Goal: Find specific page/section: Find specific page/section

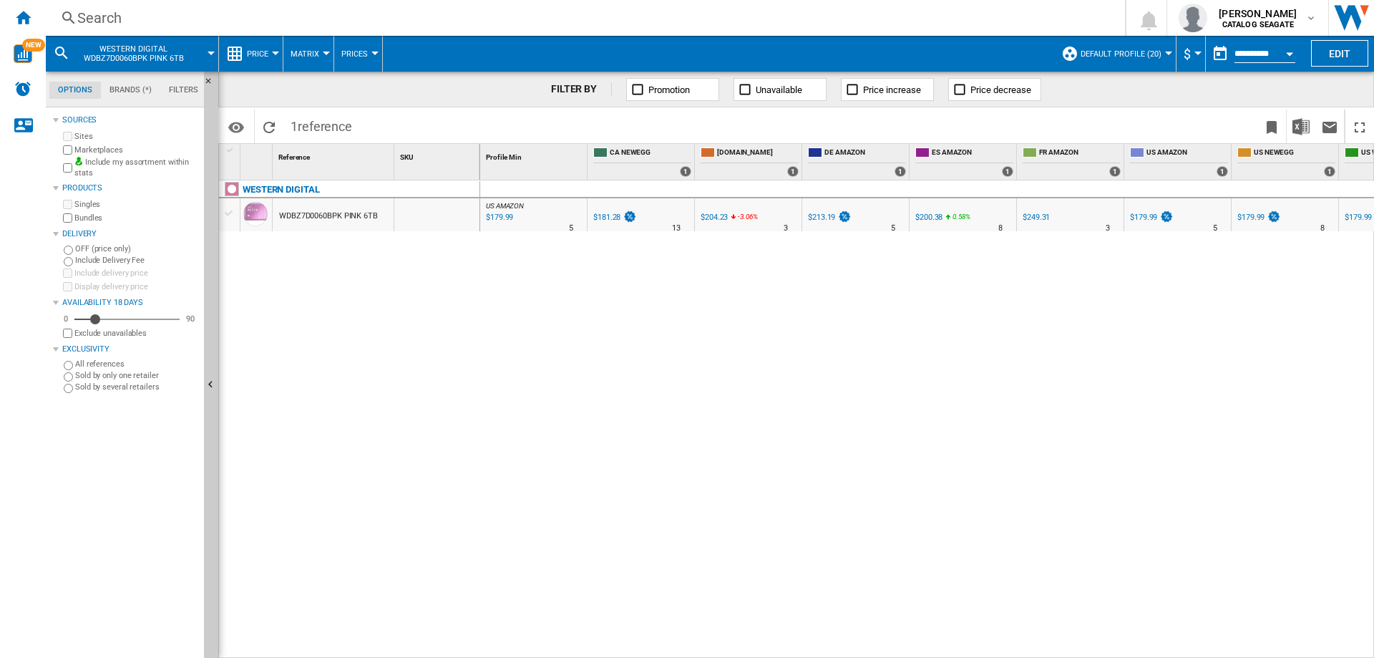
click at [109, 14] on div "Search" at bounding box center [582, 18] width 1010 height 20
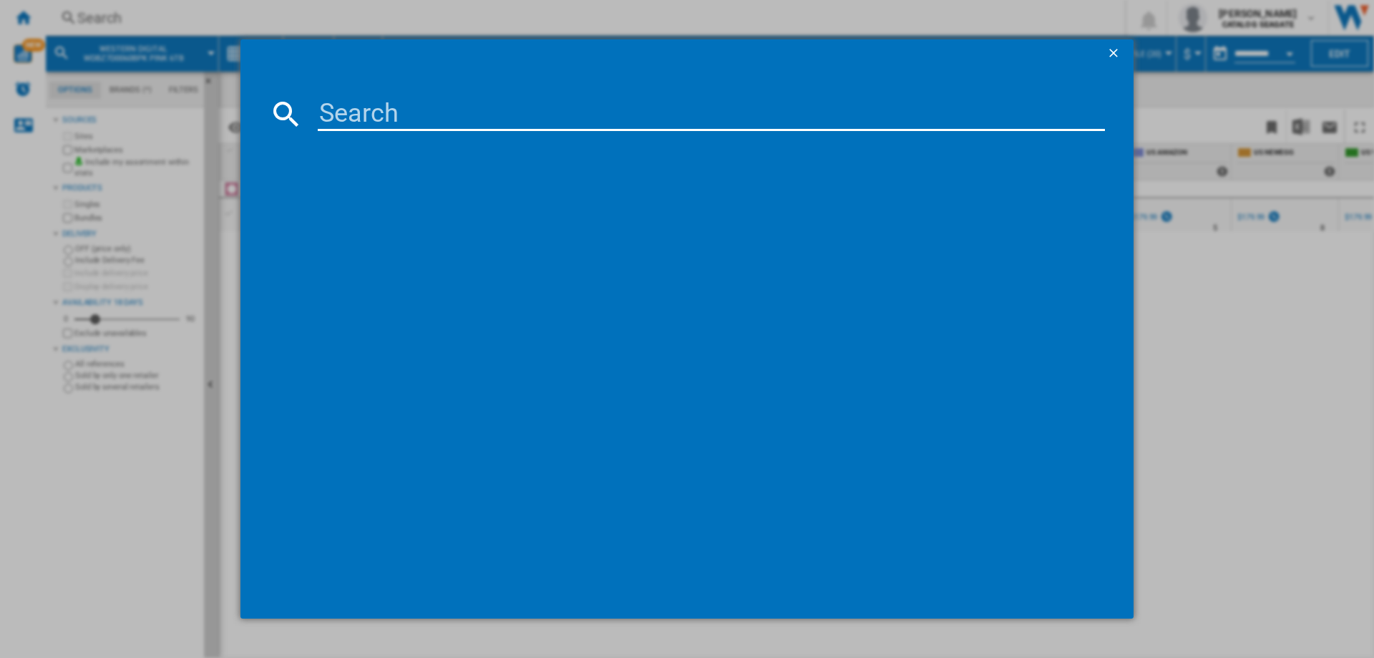
type input "WESTERN DIGITAL ELEMENTS DESKTOP WDBWLG0200HBK BLACK 20TB"
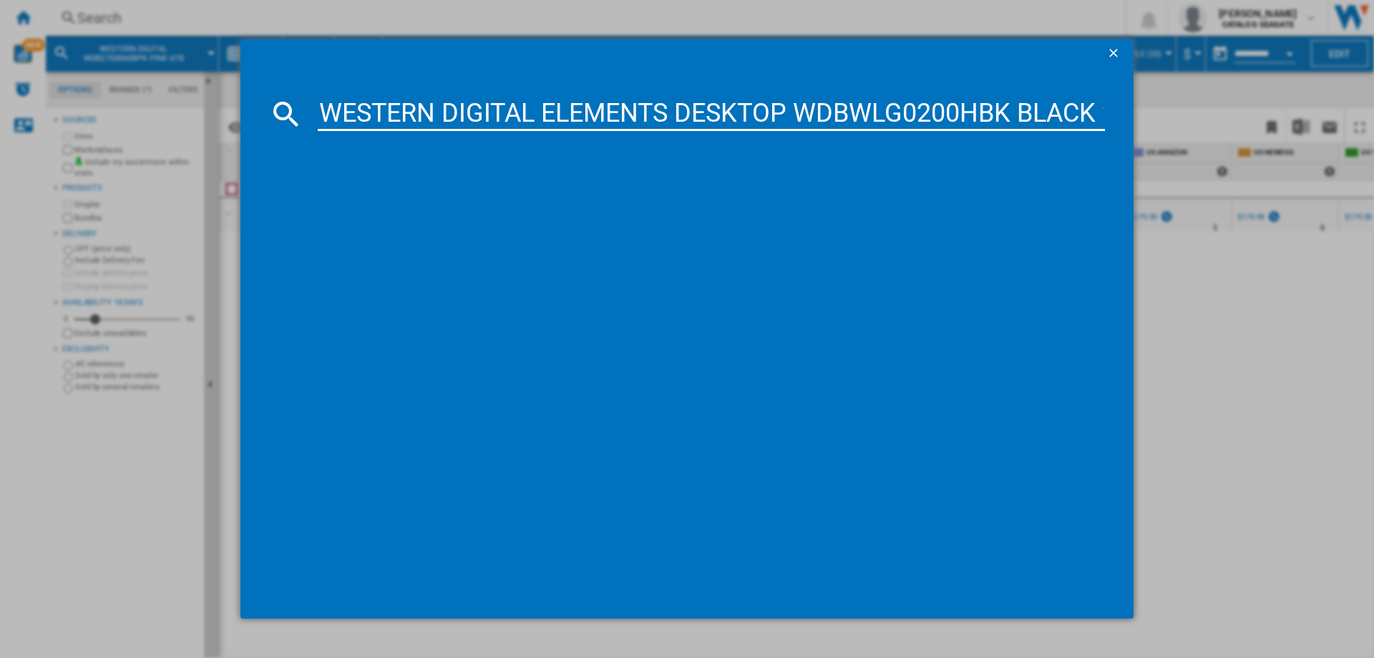
scroll to position [0, 62]
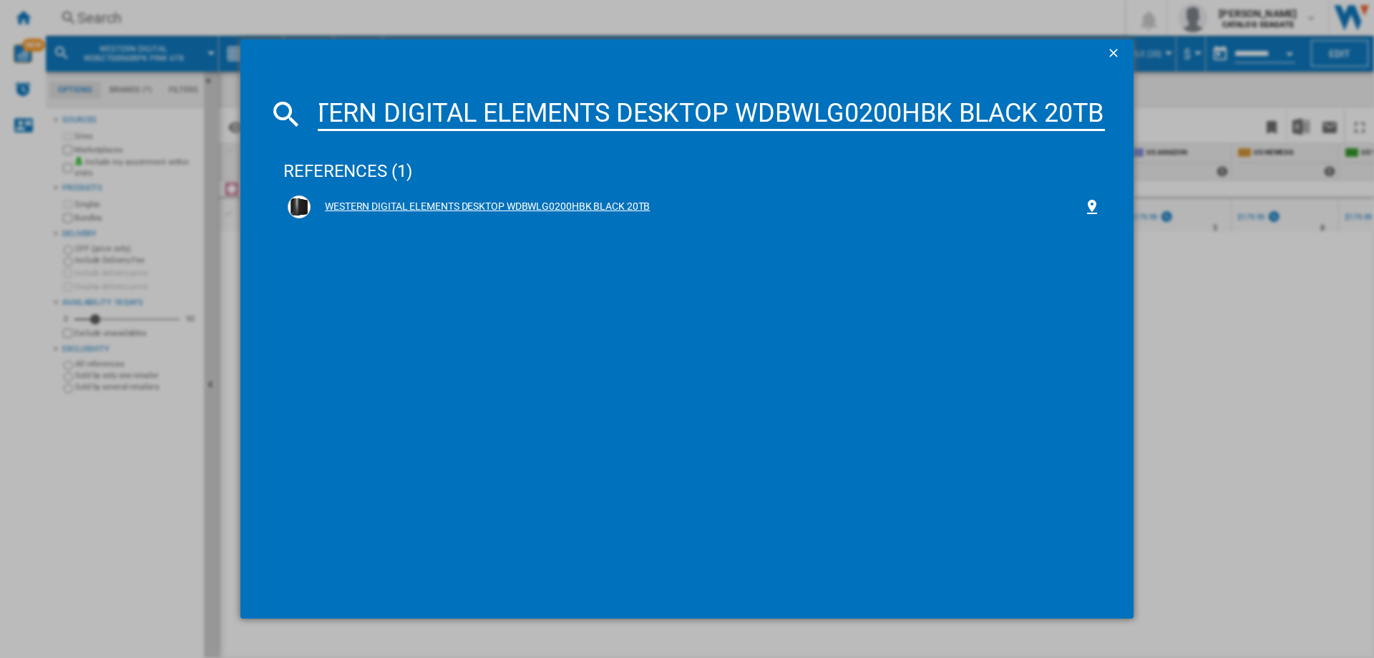
click at [501, 205] on div "WESTERN DIGITAL ELEMENTS DESKTOP WDBWLG0200HBK BLACK 20TB" at bounding box center [697, 207] width 773 height 14
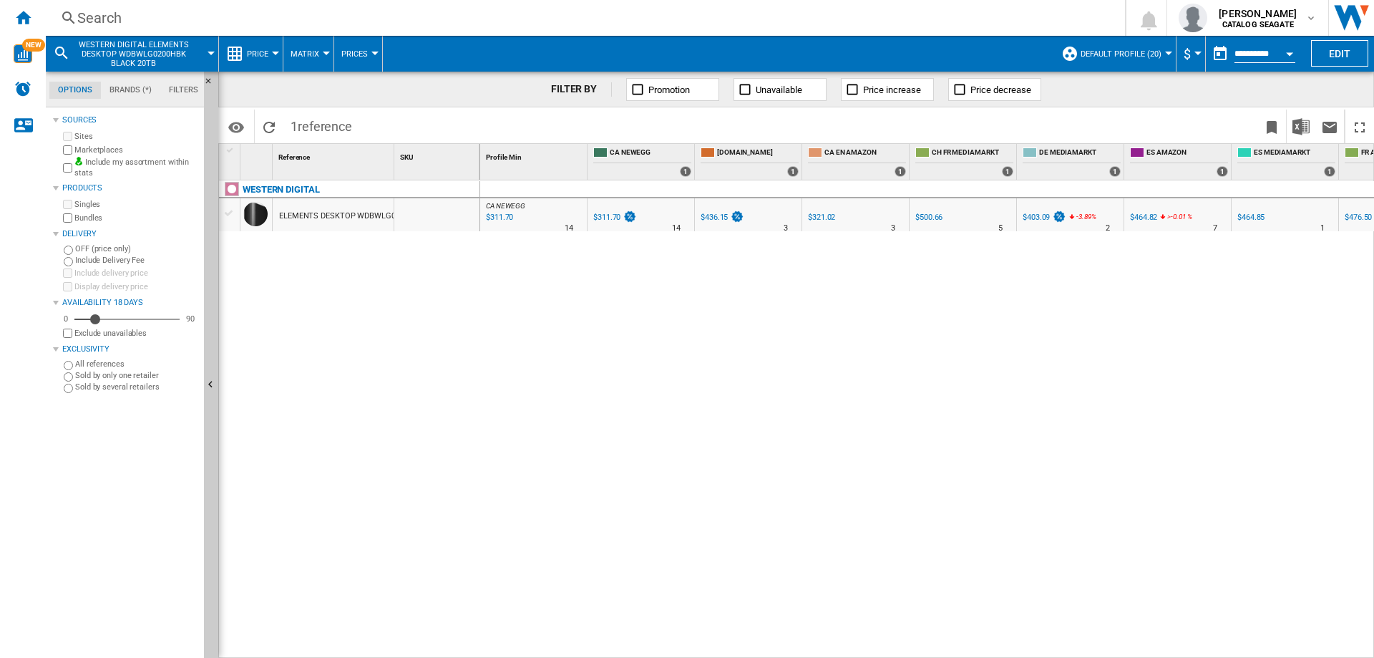
click at [1154, 51] on span "Default profile (20)" at bounding box center [1121, 53] width 81 height 9
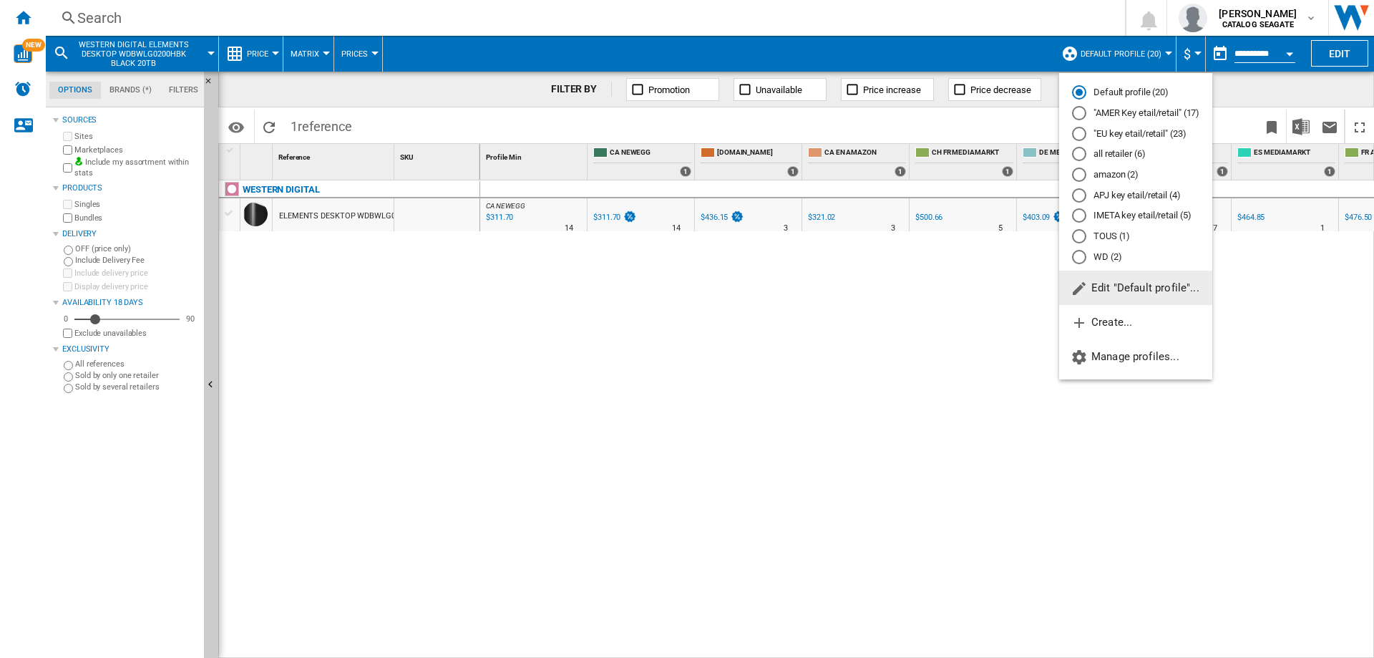
click at [1154, 51] on md-backdrop at bounding box center [687, 329] width 1374 height 658
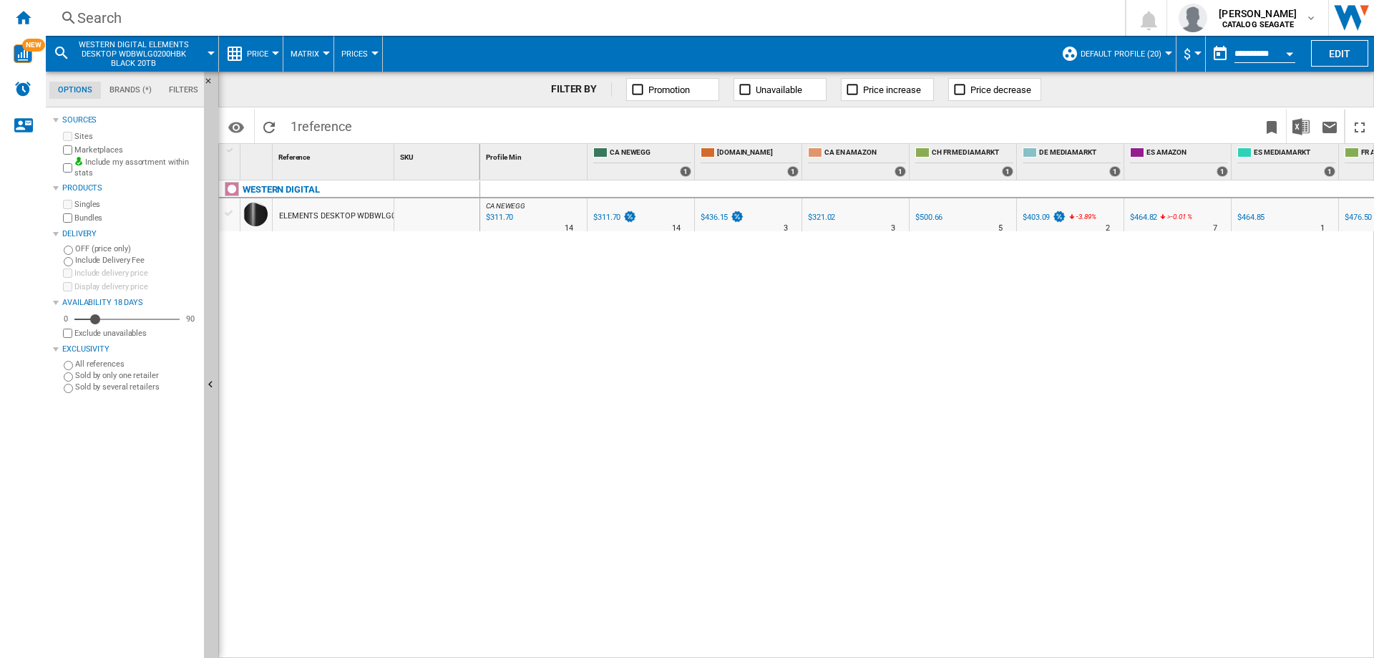
click at [1146, 56] on span "Default profile (20)" at bounding box center [1121, 53] width 81 height 9
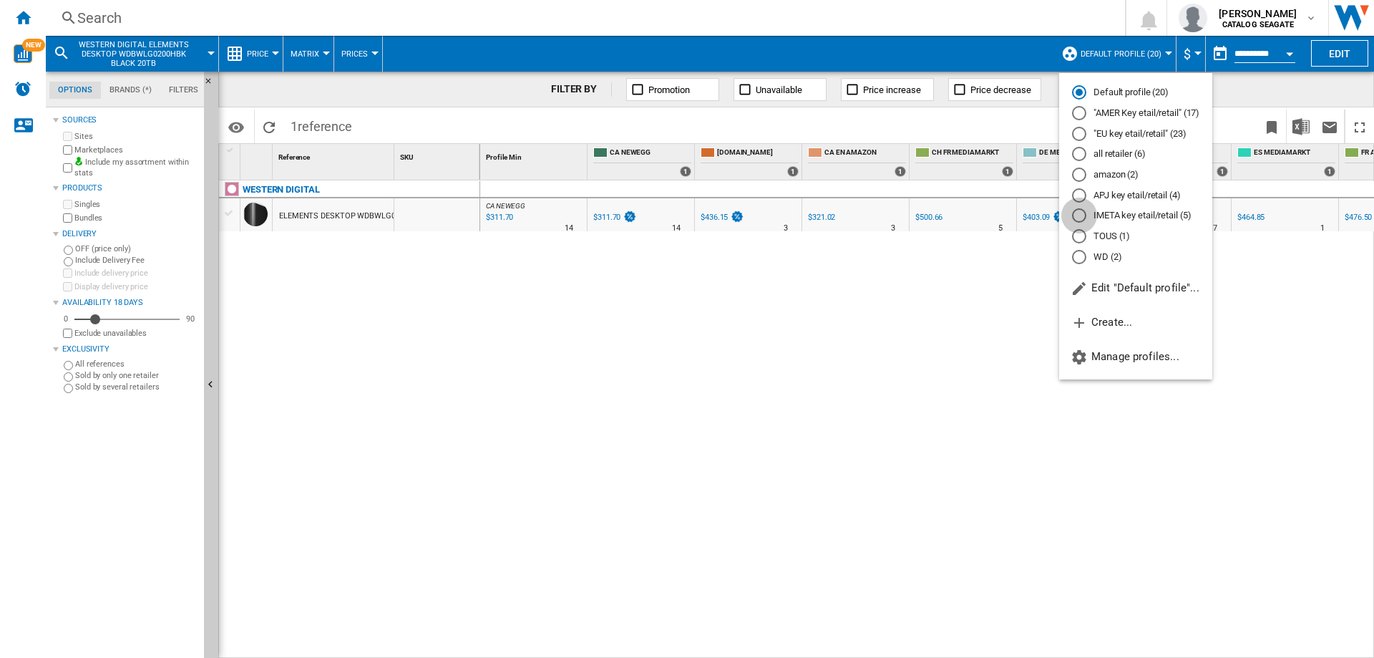
click at [1078, 215] on div "IMETA key etail/retail (5)" at bounding box center [1079, 215] width 14 height 14
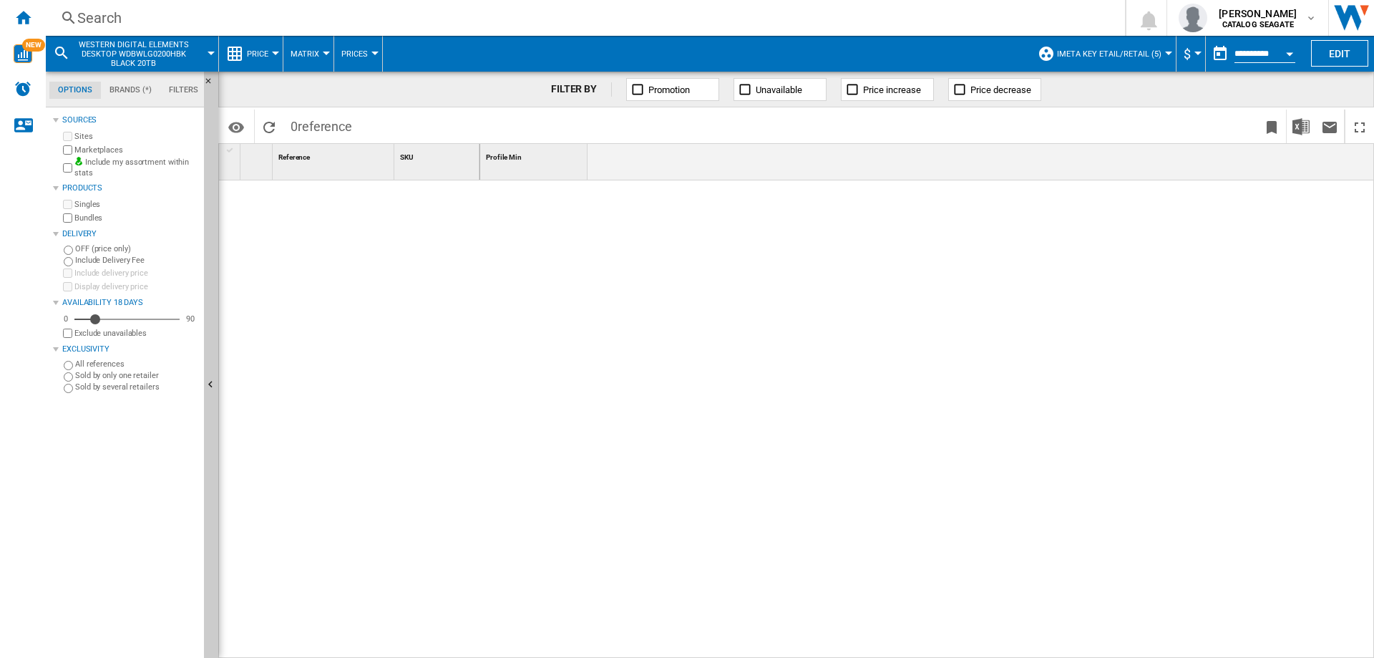
click at [1089, 52] on span "IMETA key etail/retail (5)" at bounding box center [1109, 53] width 104 height 9
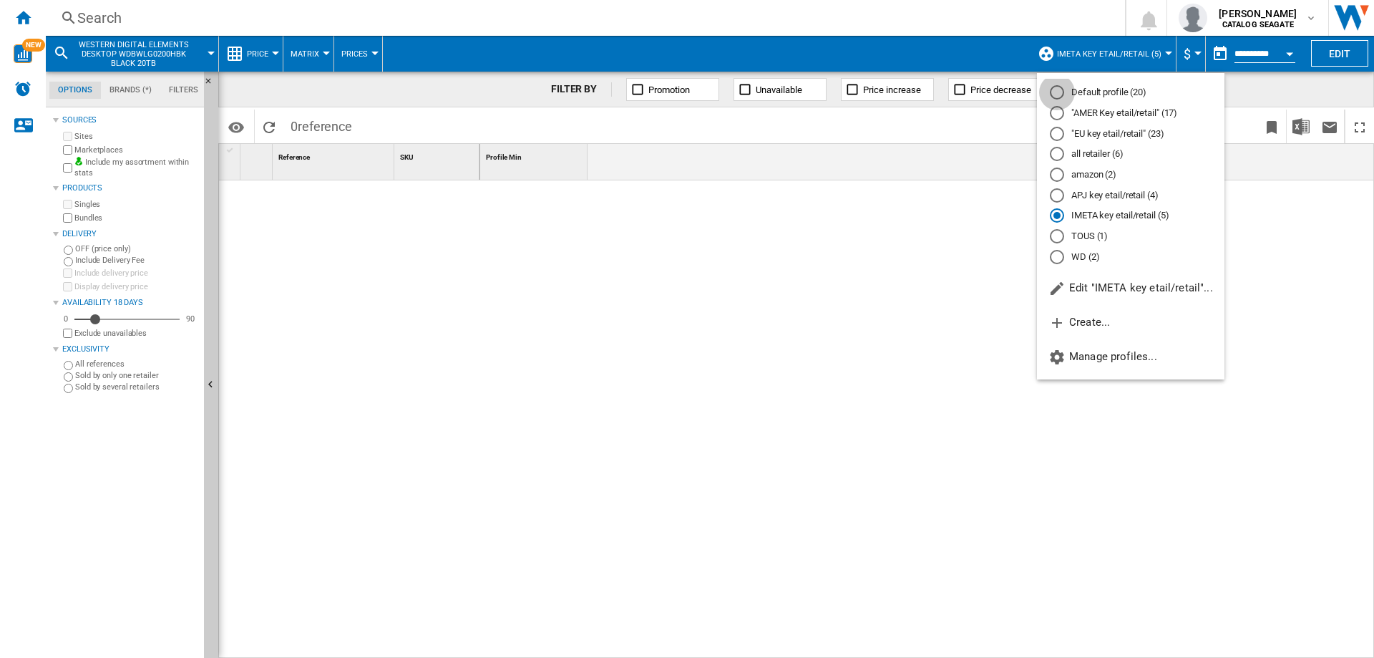
click at [1056, 88] on div "Default profile (20)" at bounding box center [1057, 92] width 14 height 14
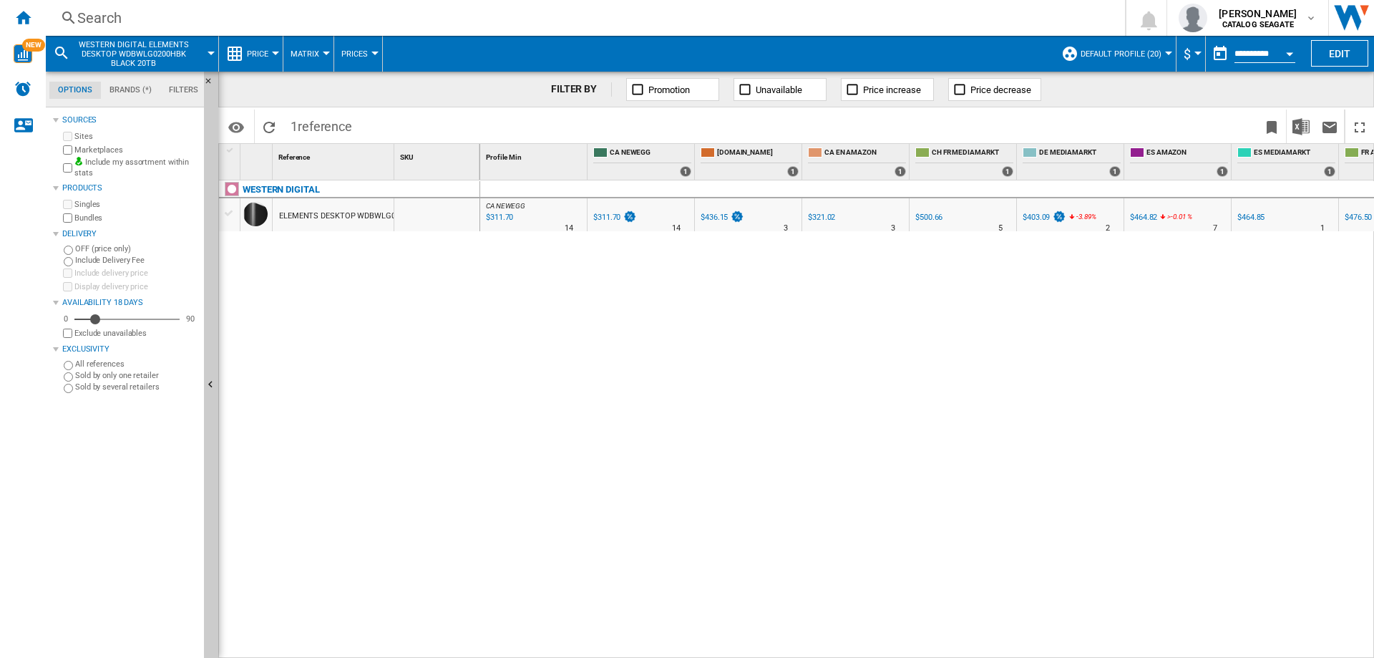
click at [137, 18] on div "Search" at bounding box center [582, 18] width 1010 height 20
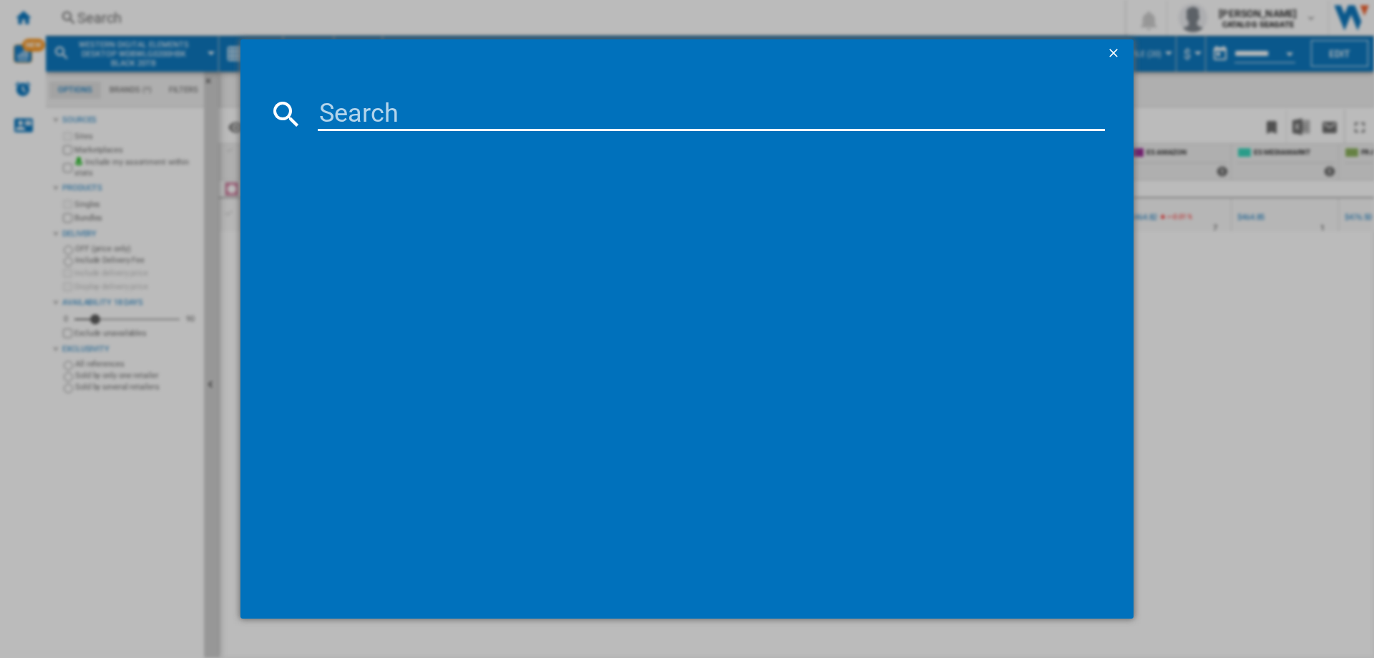
type input "WESTERN DIGITAL ULTRASTAR DC SN86 WUS6BA176PSP9X3 U2 PCI EXPRESS 7.68TB"
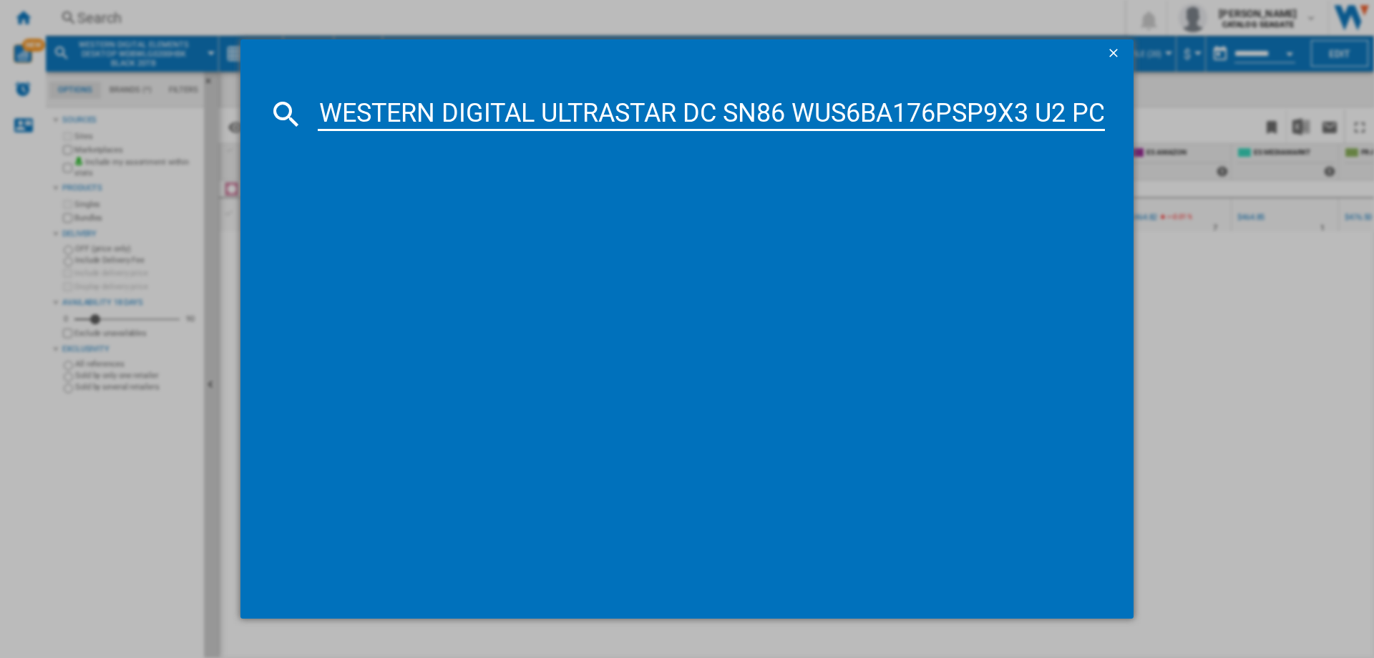
scroll to position [0, 216]
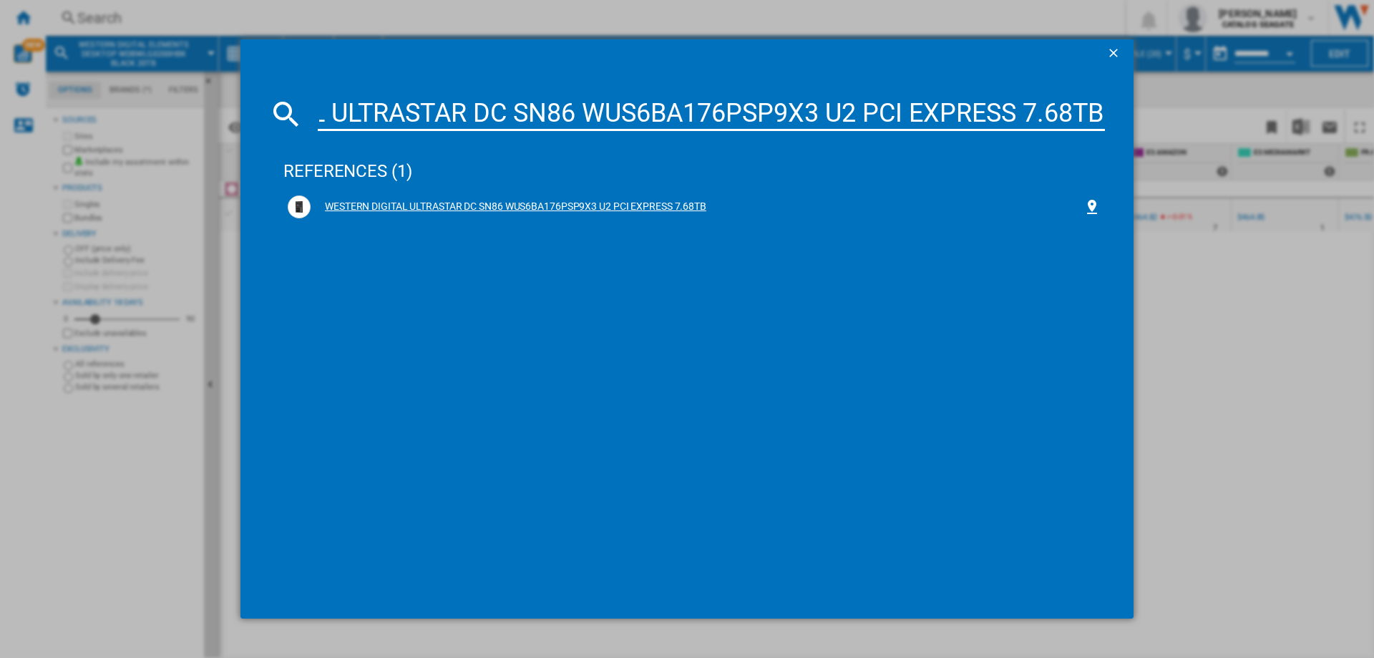
click at [482, 207] on div "WESTERN DIGITAL ULTRASTAR DC SN86 WUS6BA176PSP9X3 U2 PCI EXPRESS 7.68TB" at bounding box center [697, 207] width 773 height 14
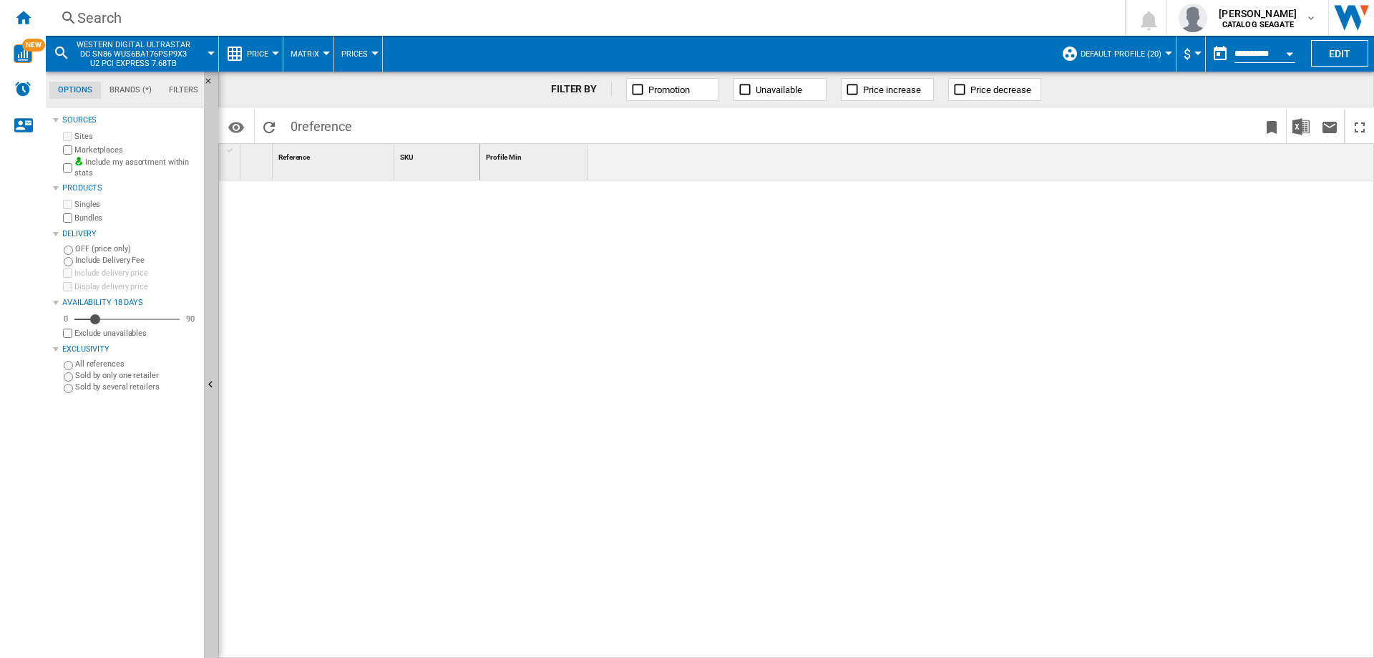
click at [1136, 56] on span "Default profile (20)" at bounding box center [1121, 53] width 81 height 9
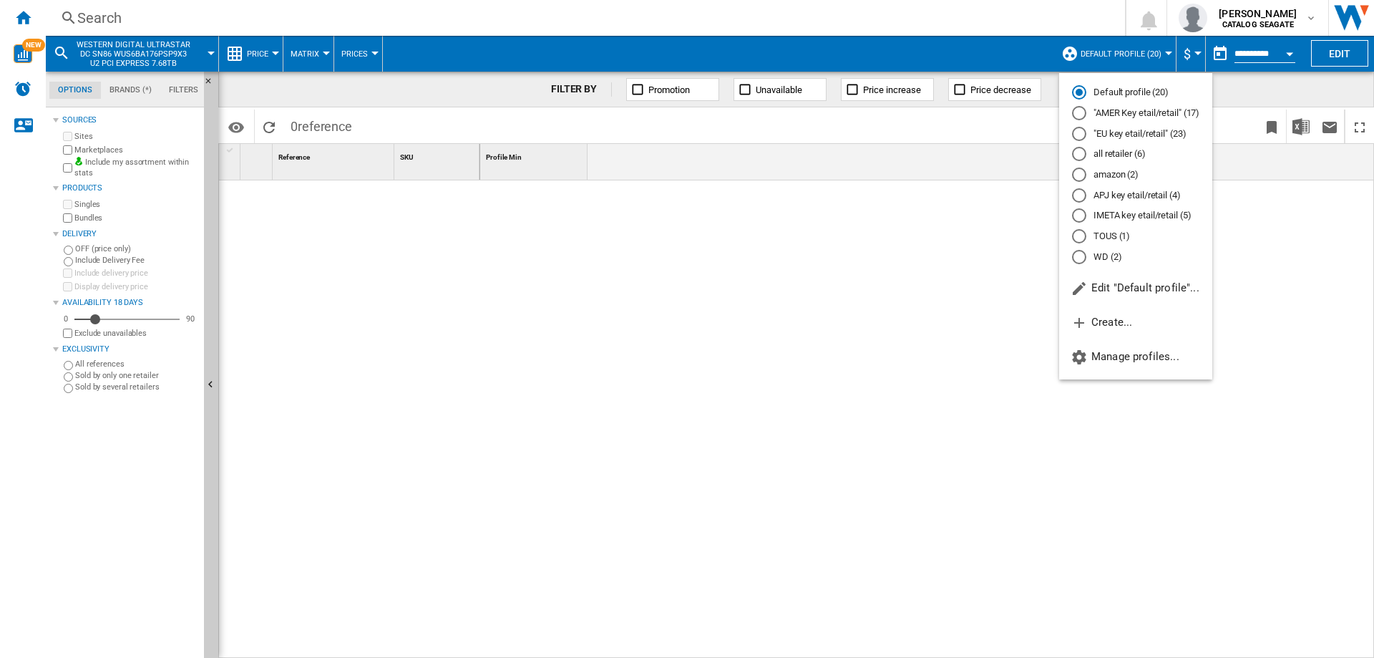
click at [1106, 256] on md-radio-button "WD (2)" at bounding box center [1135, 257] width 127 height 14
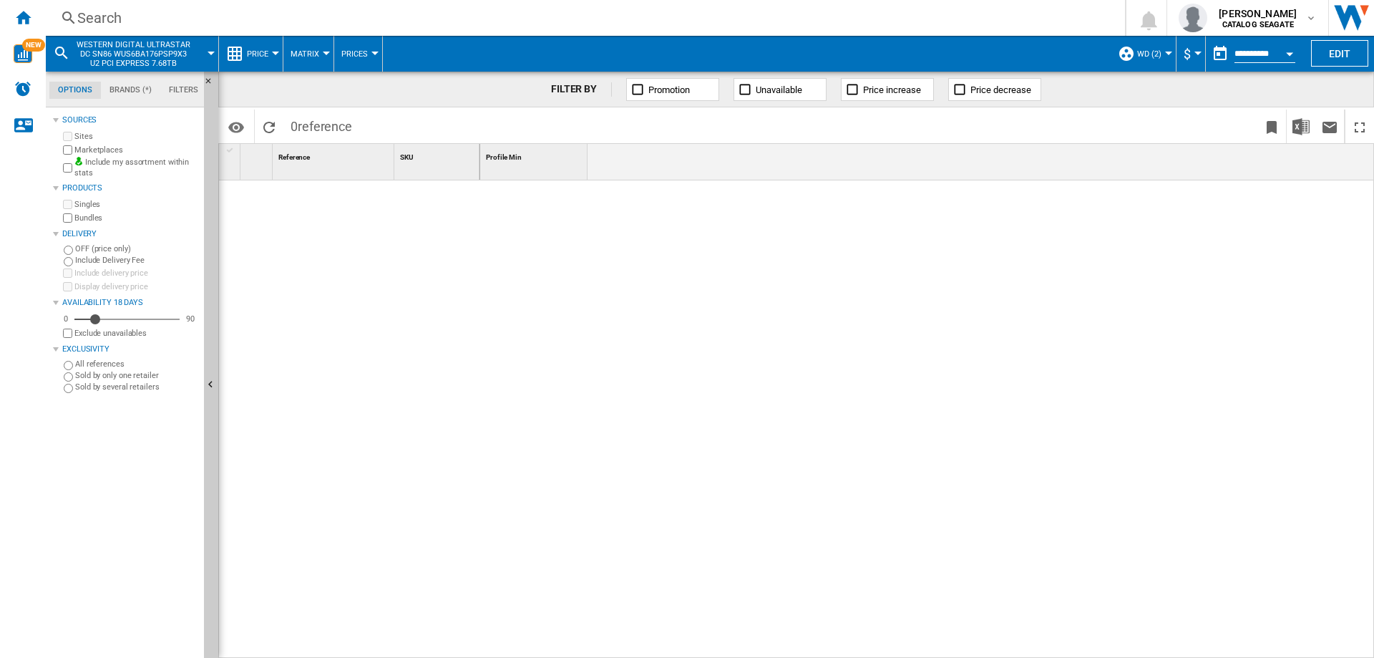
click at [1142, 50] on span "WD (2)" at bounding box center [1149, 53] width 24 height 9
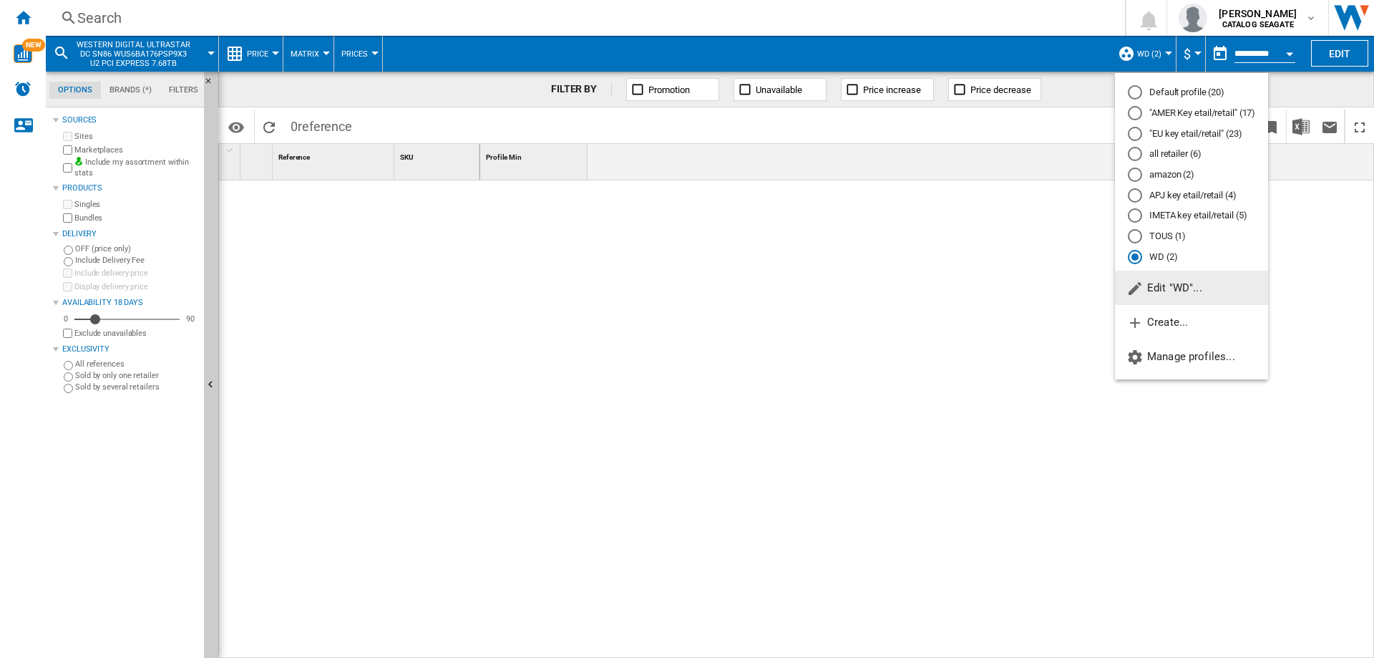
click at [394, 265] on md-backdrop at bounding box center [687, 329] width 1374 height 658
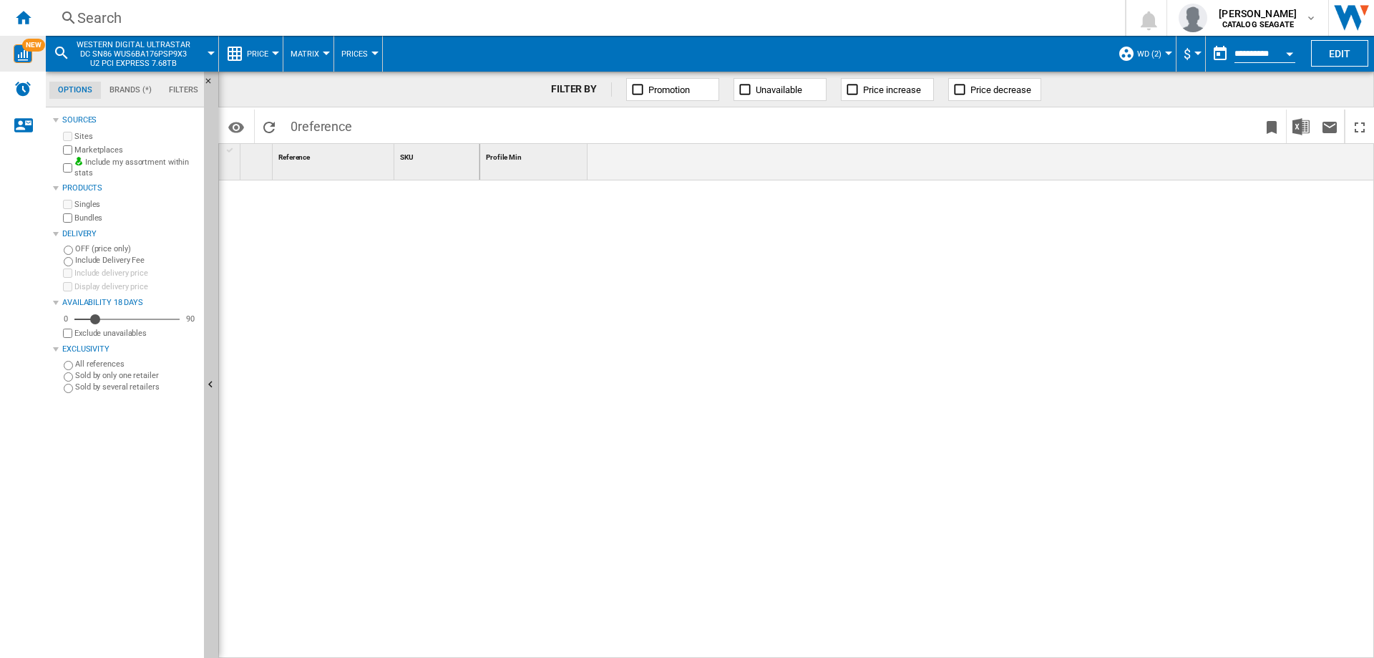
click at [24, 57] on img "WiseCard" at bounding box center [23, 53] width 19 height 19
click at [145, 14] on div "Search" at bounding box center [582, 18] width 1010 height 20
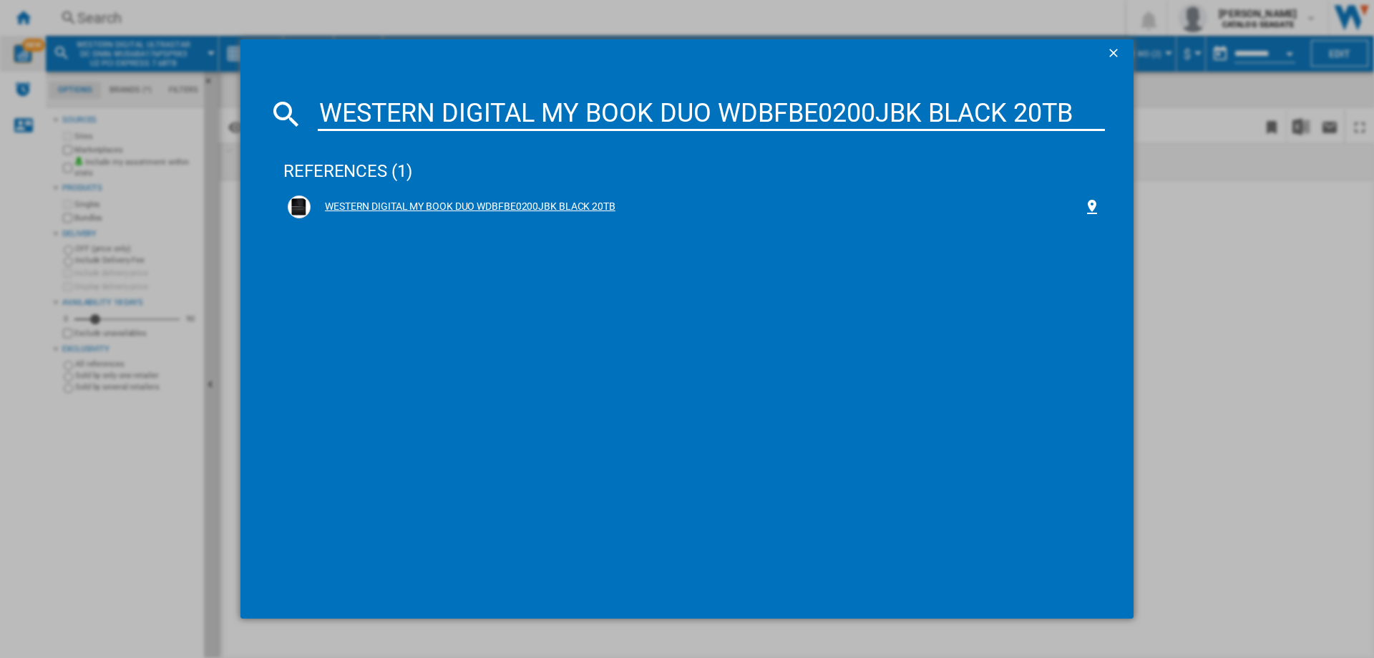
type input "WESTERN DIGITAL MY BOOK DUO WDBFBE0200JBK BLACK 20TB"
click at [454, 204] on div "WESTERN DIGITAL MY BOOK DUO WDBFBE0200JBK BLACK 20TB" at bounding box center [697, 207] width 773 height 14
